Goal: Task Accomplishment & Management: Manage account settings

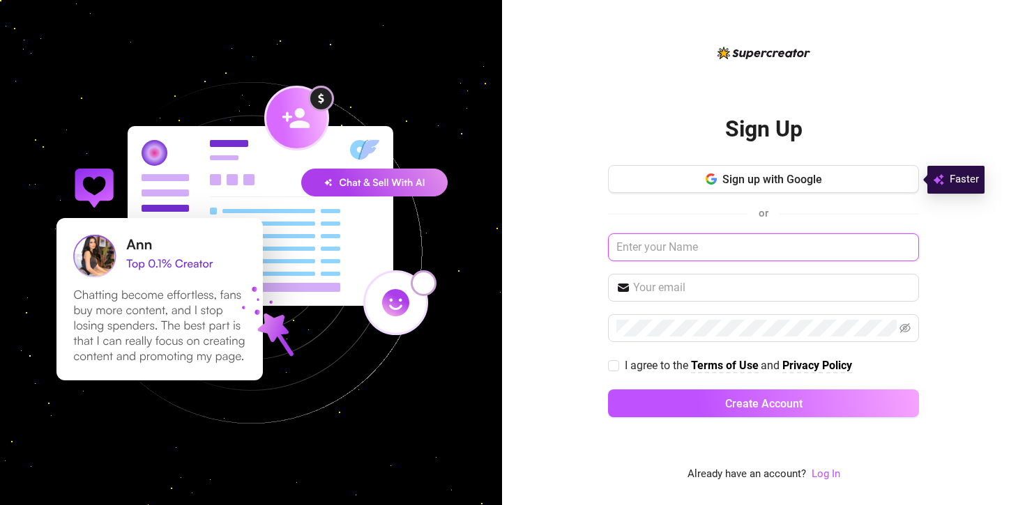
click at [651, 252] on input "text" at bounding box center [763, 247] width 311 height 28
click at [825, 474] on link "Log In" at bounding box center [825, 474] width 29 height 13
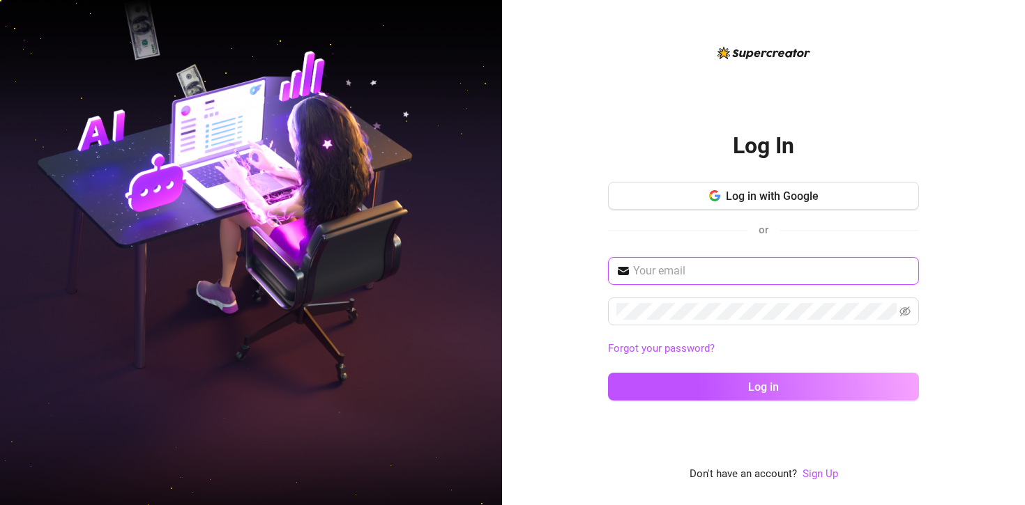
click at [713, 275] on input "text" at bounding box center [771, 271] width 277 height 17
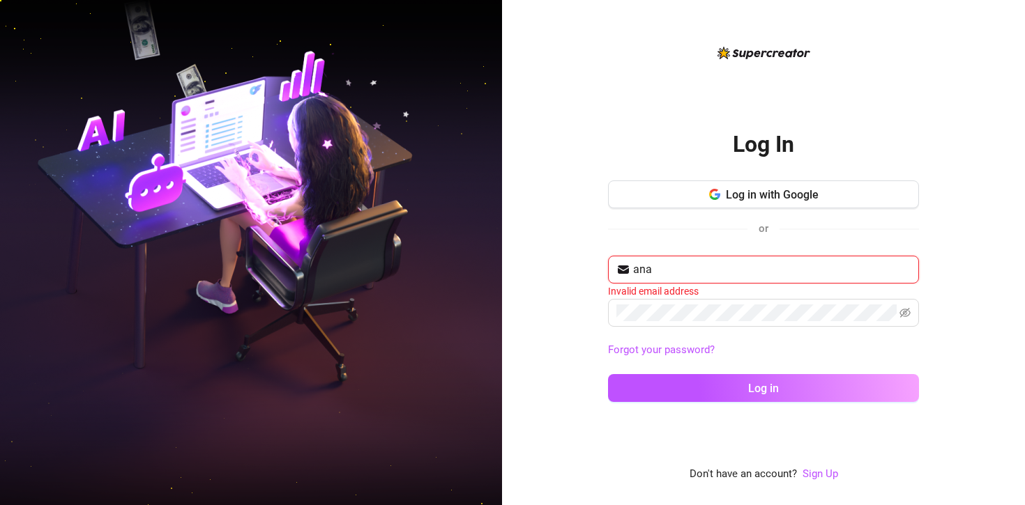
type input "[PERSON_NAME][EMAIL_ADDRESS][PERSON_NAME][DOMAIN_NAME]"
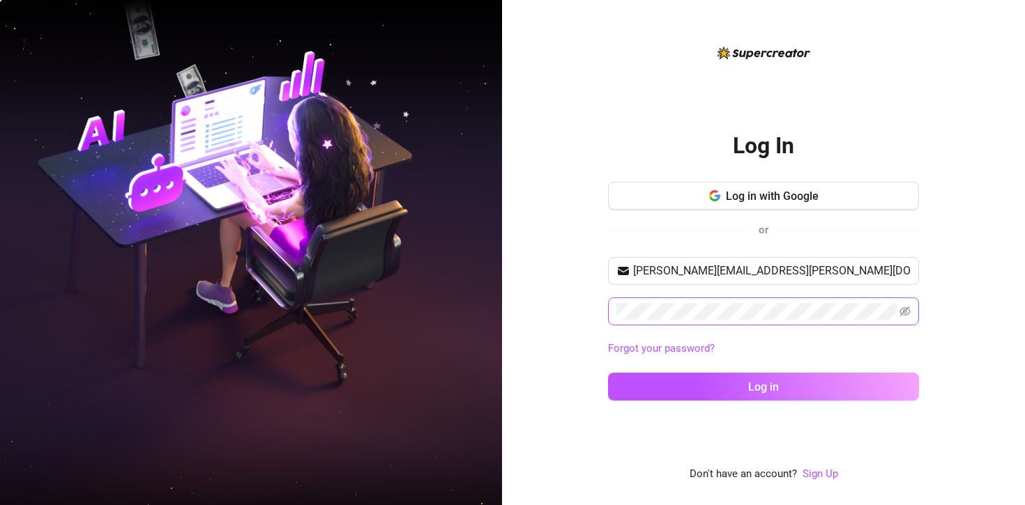
click at [785, 302] on span at bounding box center [763, 312] width 311 height 28
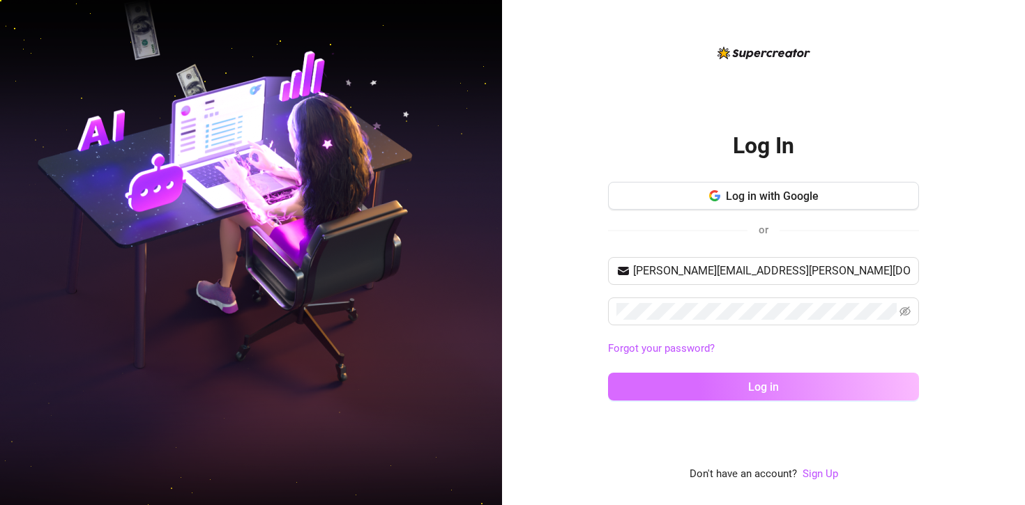
click at [834, 392] on button "Log in" at bounding box center [763, 387] width 311 height 28
